Goal: Information Seeking & Learning: Learn about a topic

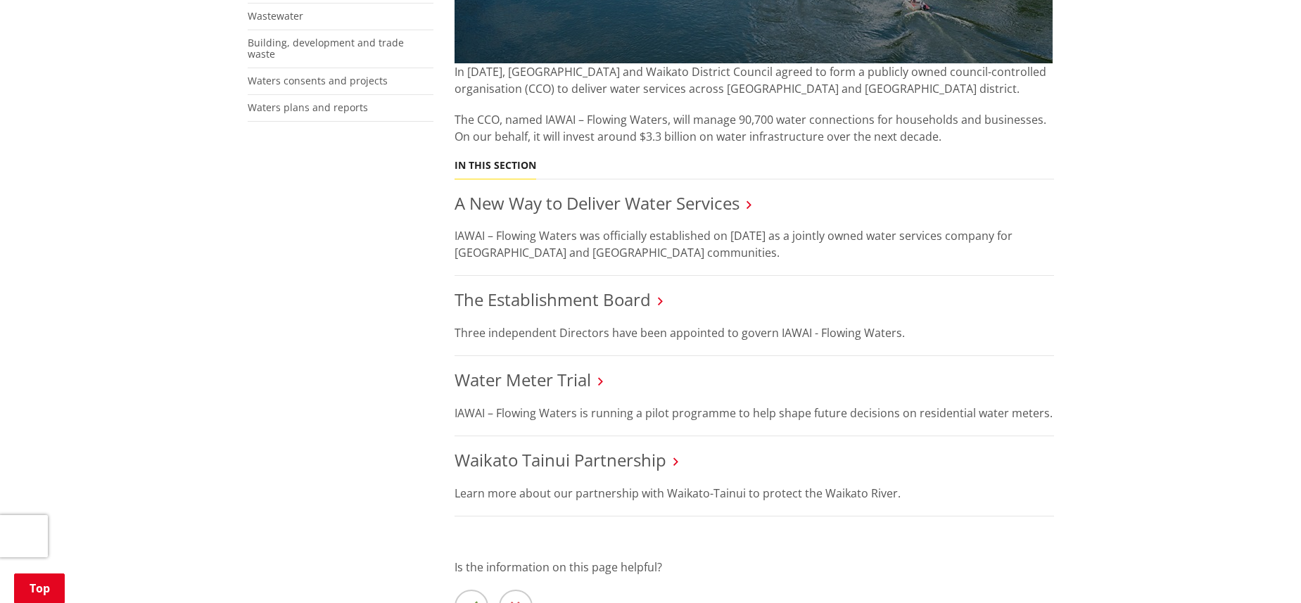
scroll to position [492, 0]
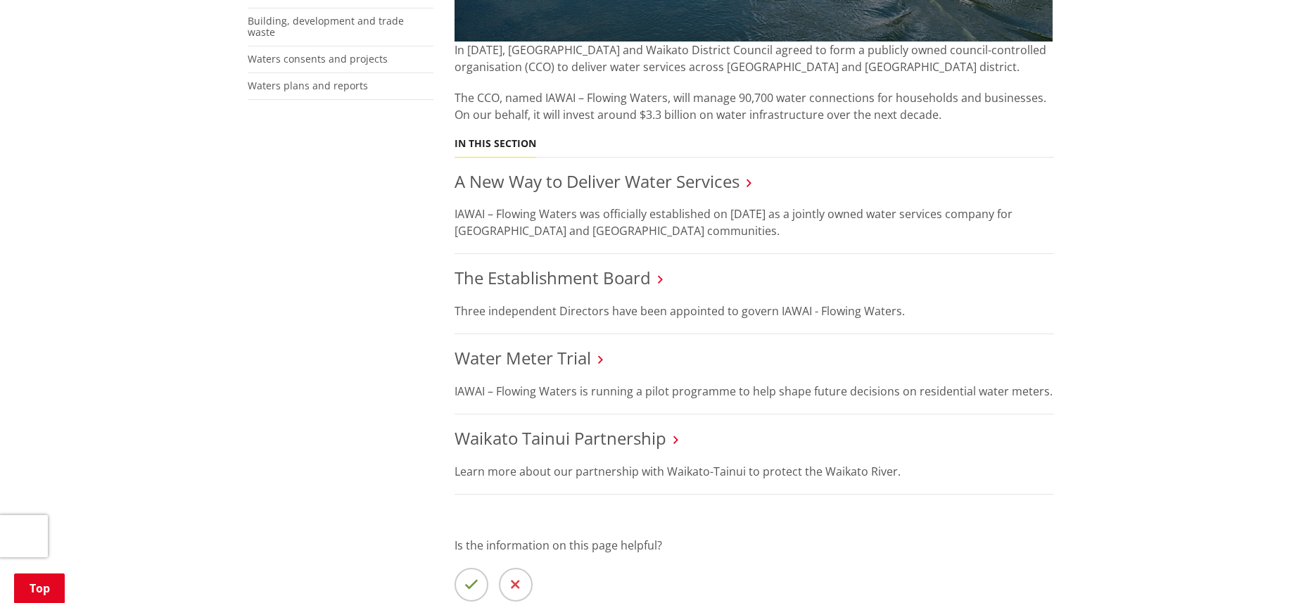
click at [663, 277] on icon at bounding box center [660, 279] width 5 height 13
click at [631, 281] on link "The Establishment Board" at bounding box center [552, 277] width 196 height 23
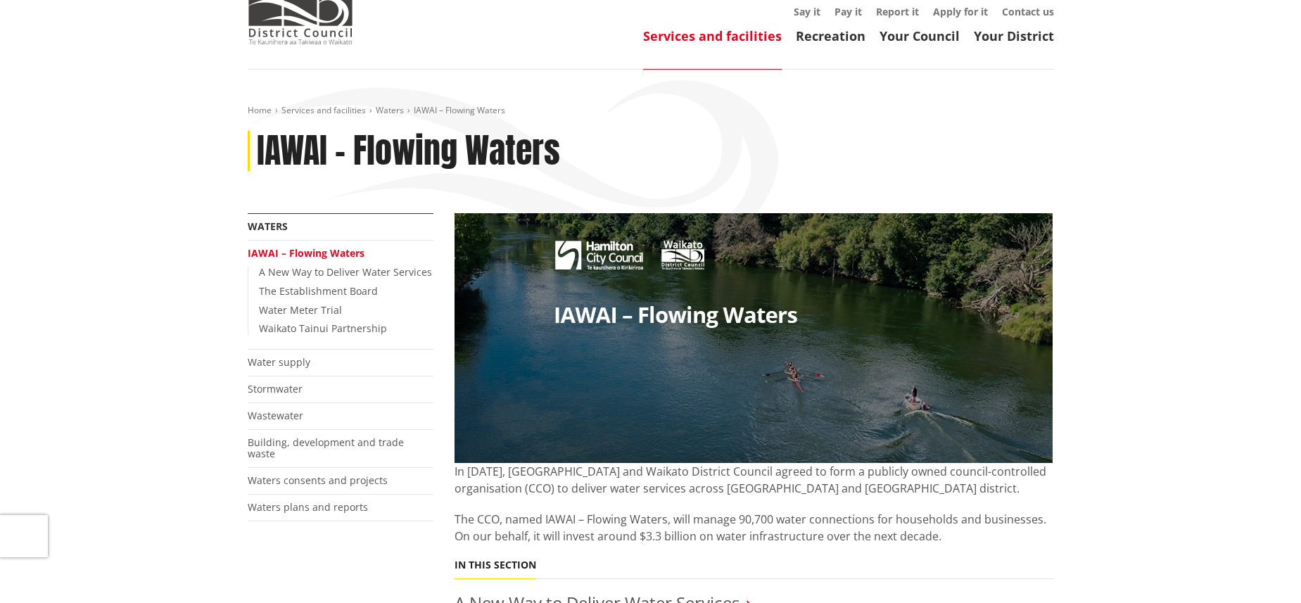
scroll to position [70, 0]
drag, startPoint x: 458, startPoint y: 110, endPoint x: 447, endPoint y: 110, distance: 10.6
click at [458, 110] on span "IAWAI – Flowing Waters" at bounding box center [459, 111] width 91 height 12
click at [390, 111] on link "Waters" at bounding box center [390, 111] width 28 height 12
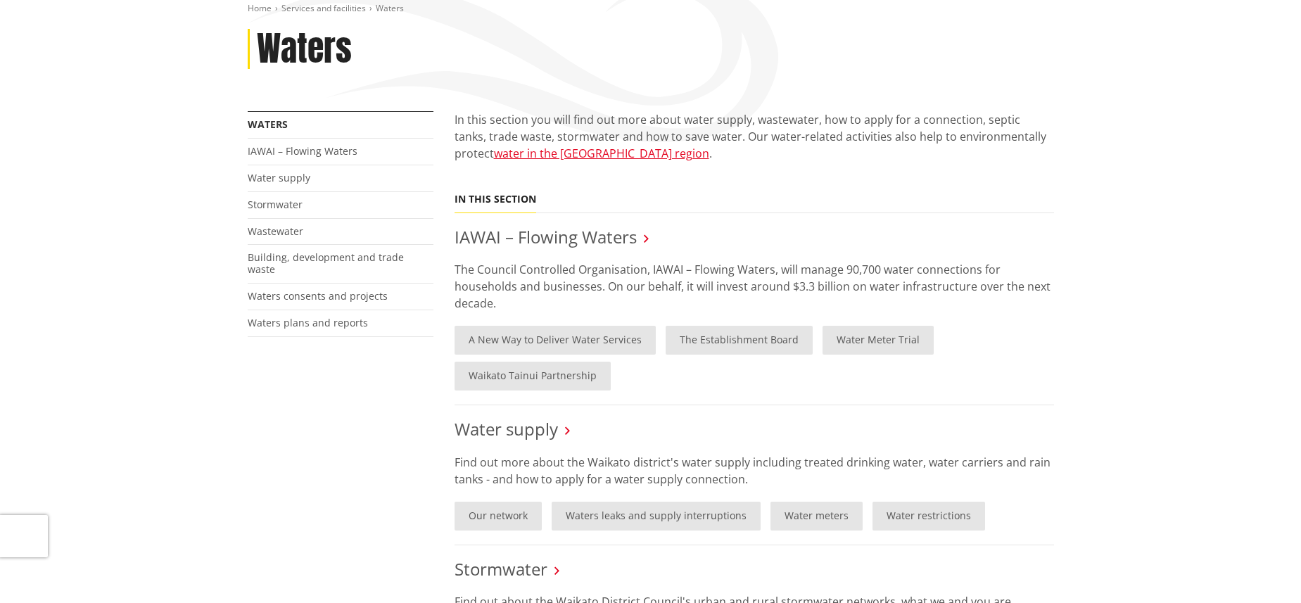
scroll to position [141, 0]
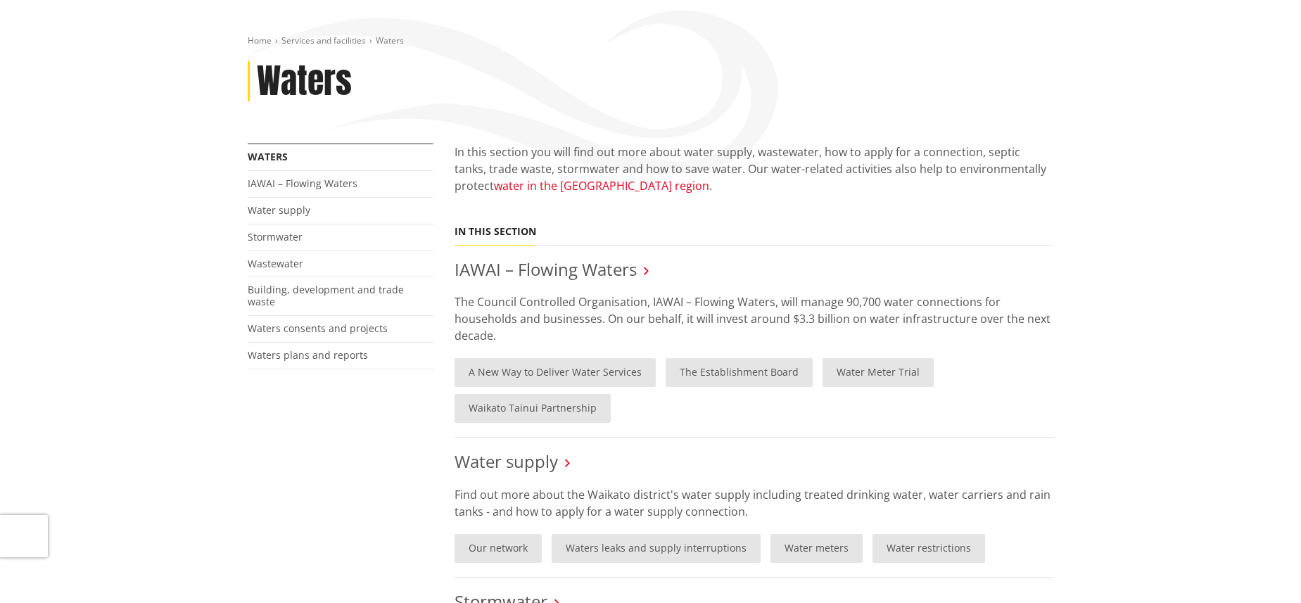
click at [537, 185] on link "water in the Waikato region" at bounding box center [601, 185] width 215 height 15
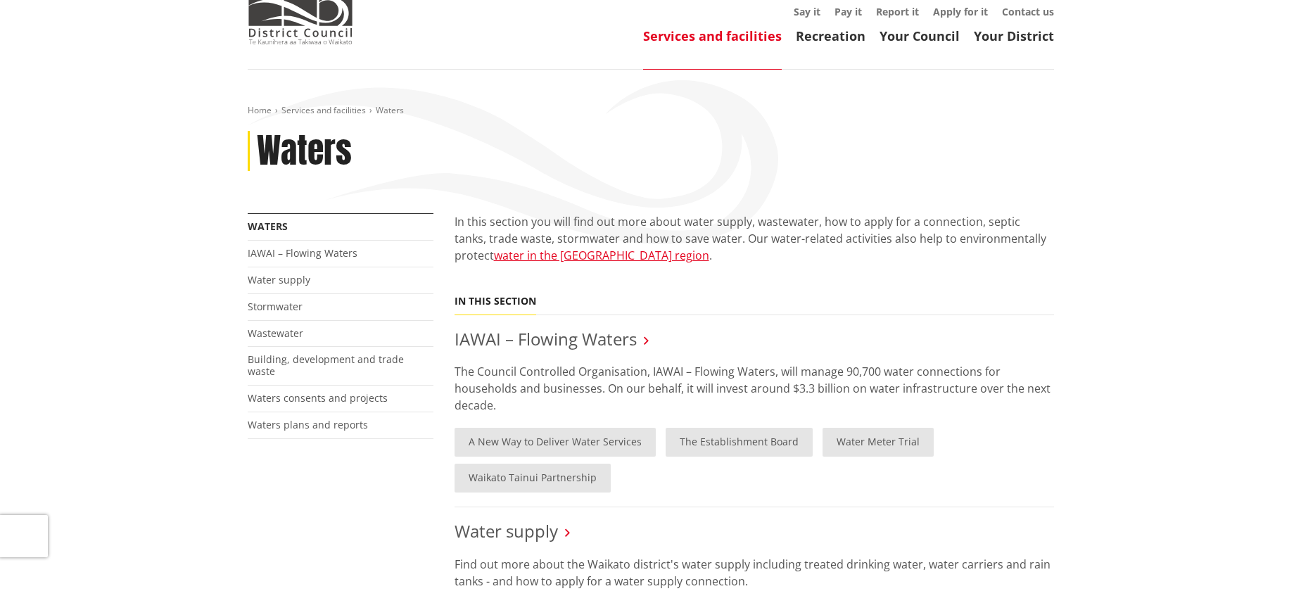
scroll to position [70, 0]
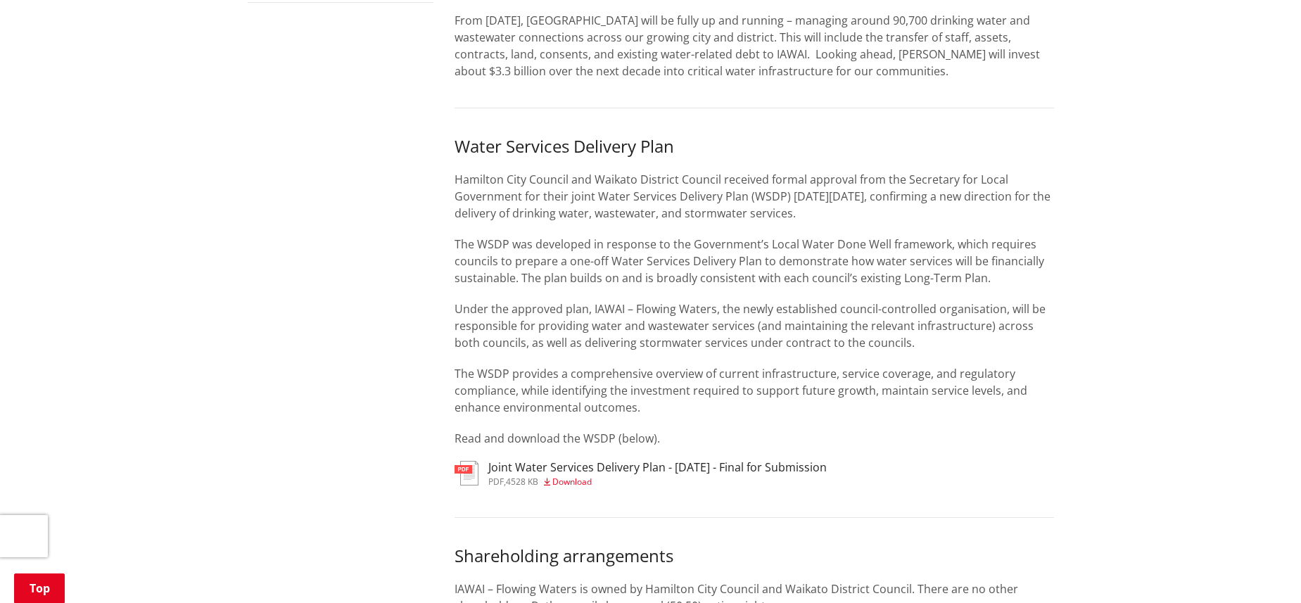
scroll to position [633, 0]
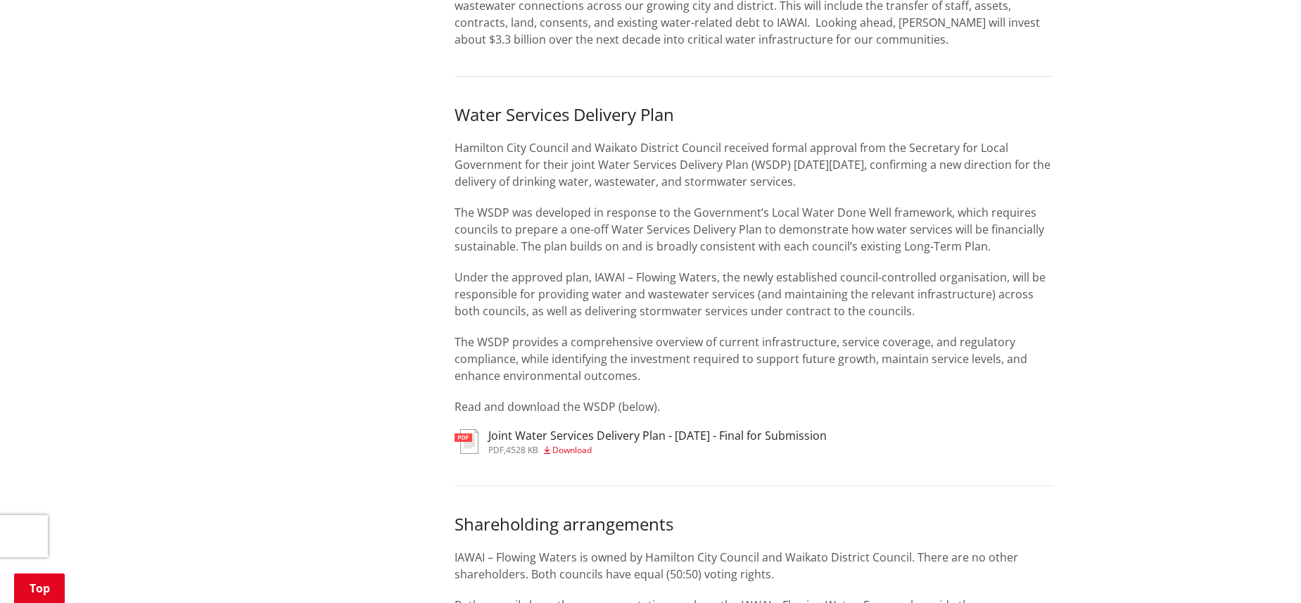
click at [587, 449] on span "Download" at bounding box center [571, 450] width 39 height 12
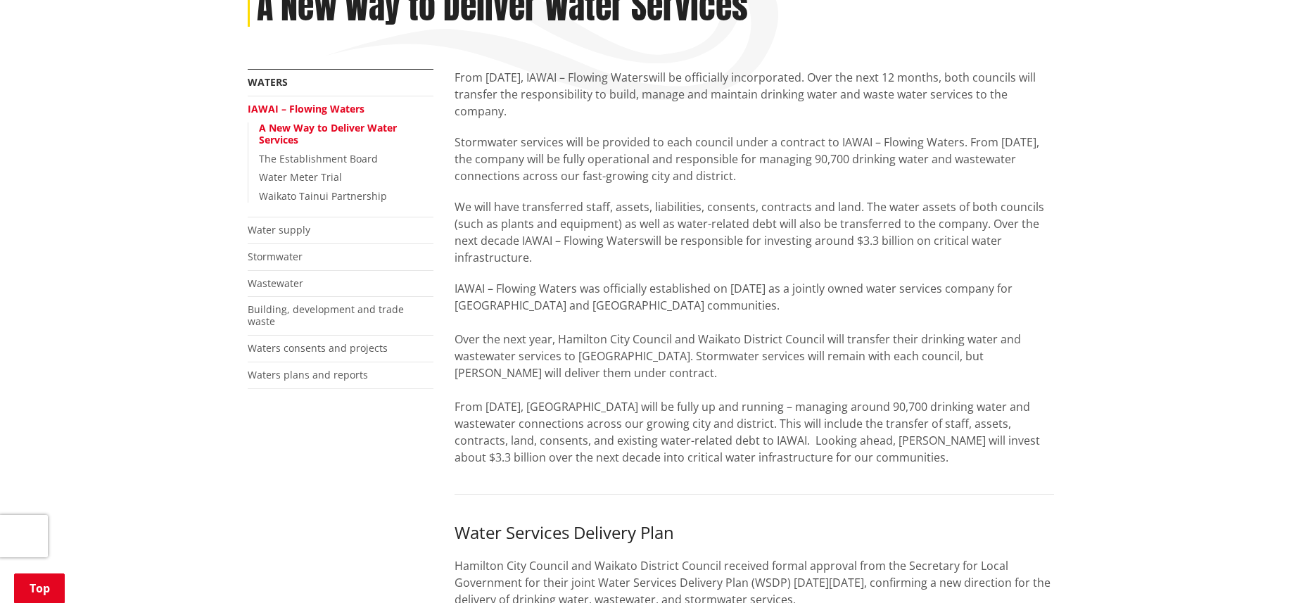
scroll to position [199, 0]
